Goal: Task Accomplishment & Management: Complete application form

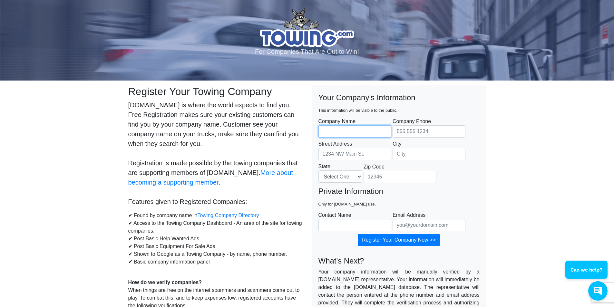
click at [353, 132] on input "Company Name" at bounding box center [355, 131] width 73 height 12
type input "BLUE WATER TOWING & AUTO SERVICE"
type input "4155281102"
type input "P.O Box 2087"
type input "SAN FRANCISCO"
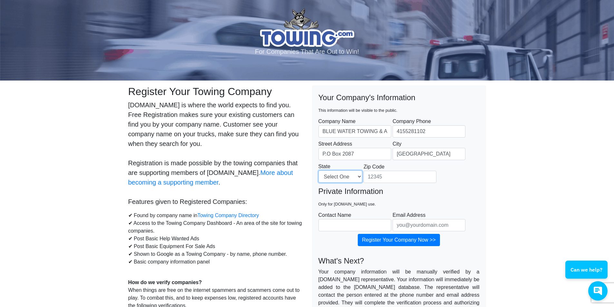
select select "CA"
type input "94103"
type input "Raul Gonzalez"
type input "bluewatertowing@sbcglobal.net"
click at [376, 130] on input "BLUE WATER TOWING & AUTO SERVICE" at bounding box center [355, 131] width 73 height 12
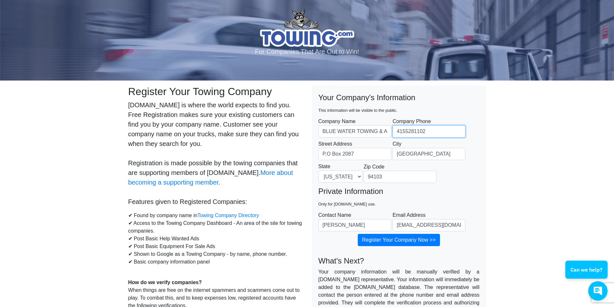
click at [435, 134] on input "4155281102" at bounding box center [429, 131] width 73 height 12
type input "4"
type input "6509944700"
type input "110 loomis st"
click at [408, 177] on input "94103" at bounding box center [400, 177] width 73 height 12
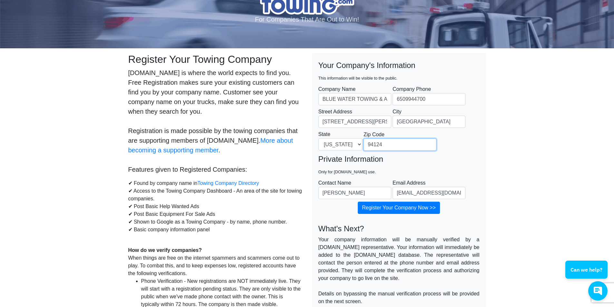
scroll to position [64, 0]
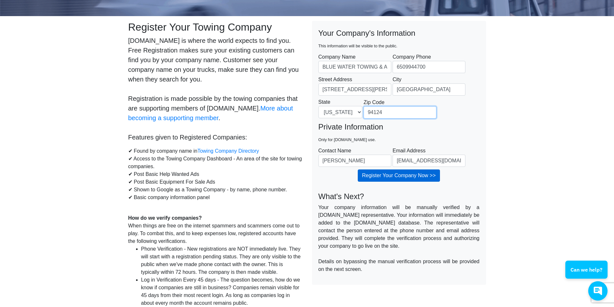
type input "94124"
click at [403, 177] on input "Register Your Company Now >>" at bounding box center [399, 176] width 82 height 12
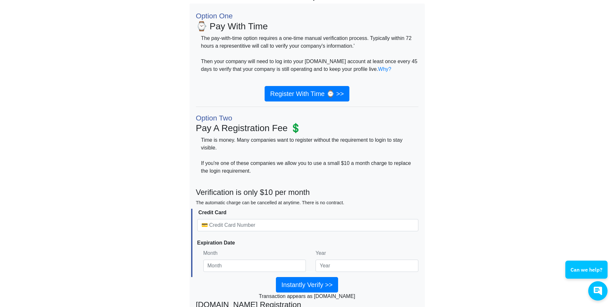
scroll to position [64, 0]
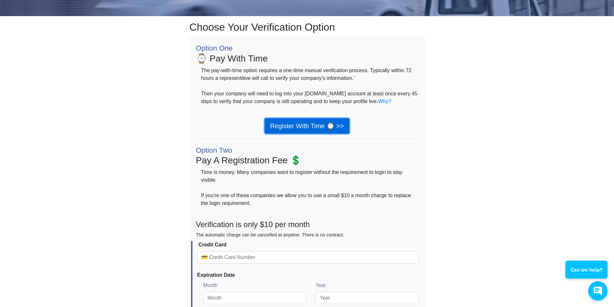
click at [292, 126] on link "Register With Time ⌚ >>" at bounding box center [307, 125] width 84 height 15
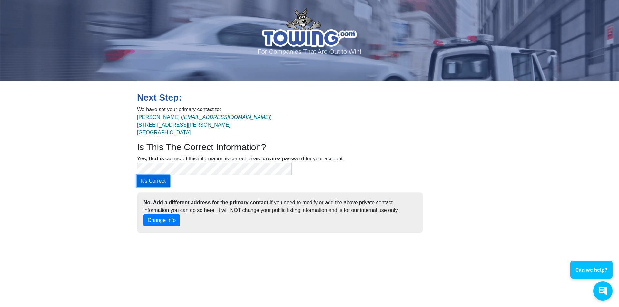
click at [170, 175] on button "It's Correct" at bounding box center [153, 181] width 33 height 12
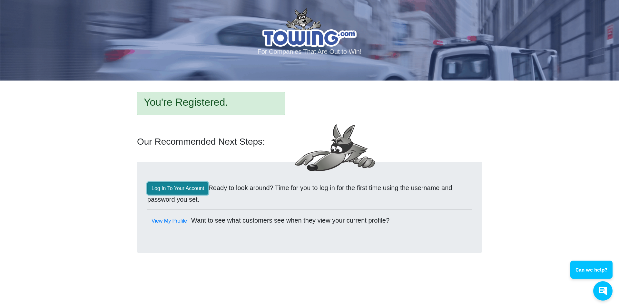
click at [187, 188] on link "Log In To Your Account" at bounding box center [177, 189] width 61 height 12
click at [185, 191] on link "Log In To Your Account" at bounding box center [177, 189] width 61 height 12
click at [173, 221] on link "View My Profile" at bounding box center [169, 221] width 44 height 12
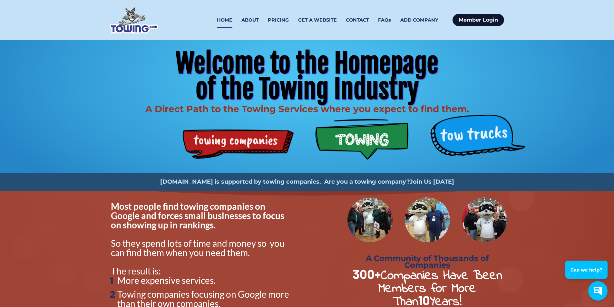
click at [478, 21] on link "Member Login" at bounding box center [479, 20] width 52 height 12
